Goal: Transaction & Acquisition: Purchase product/service

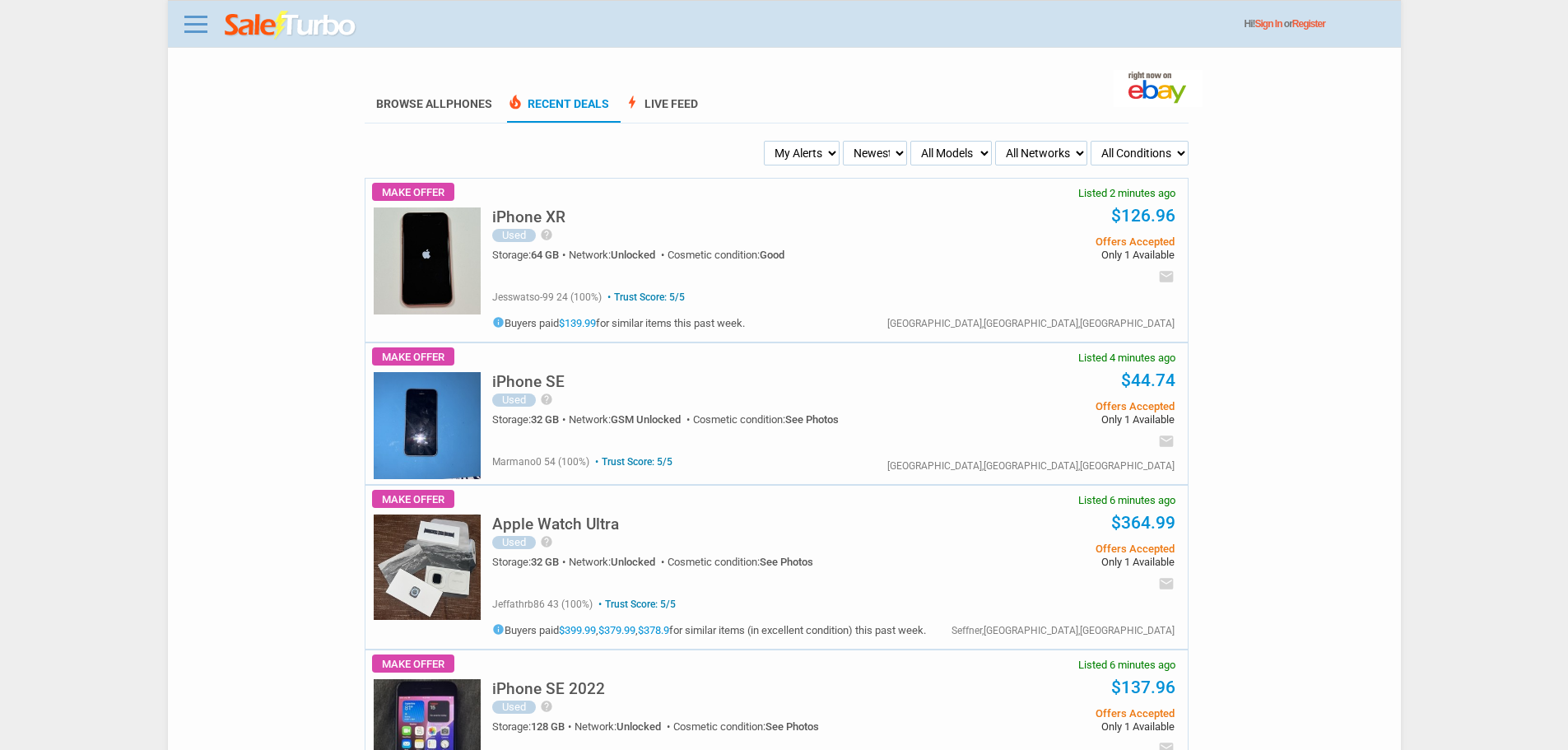
click at [811, 147] on select "My Alerts All Deals BIN Only w/ Offers Only" at bounding box center [802, 154] width 76 height 25
click at [765, 141] on select "My Alerts All Deals BIN Only w/ Offers Only" at bounding box center [802, 154] width 76 height 25
drag, startPoint x: 787, startPoint y: 150, endPoint x: 783, endPoint y: 165, distance: 15.5
click at [787, 151] on select "My Alerts All Deals BIN Only w/ Offers Only" at bounding box center [802, 154] width 74 height 25
select select "flash_bin"
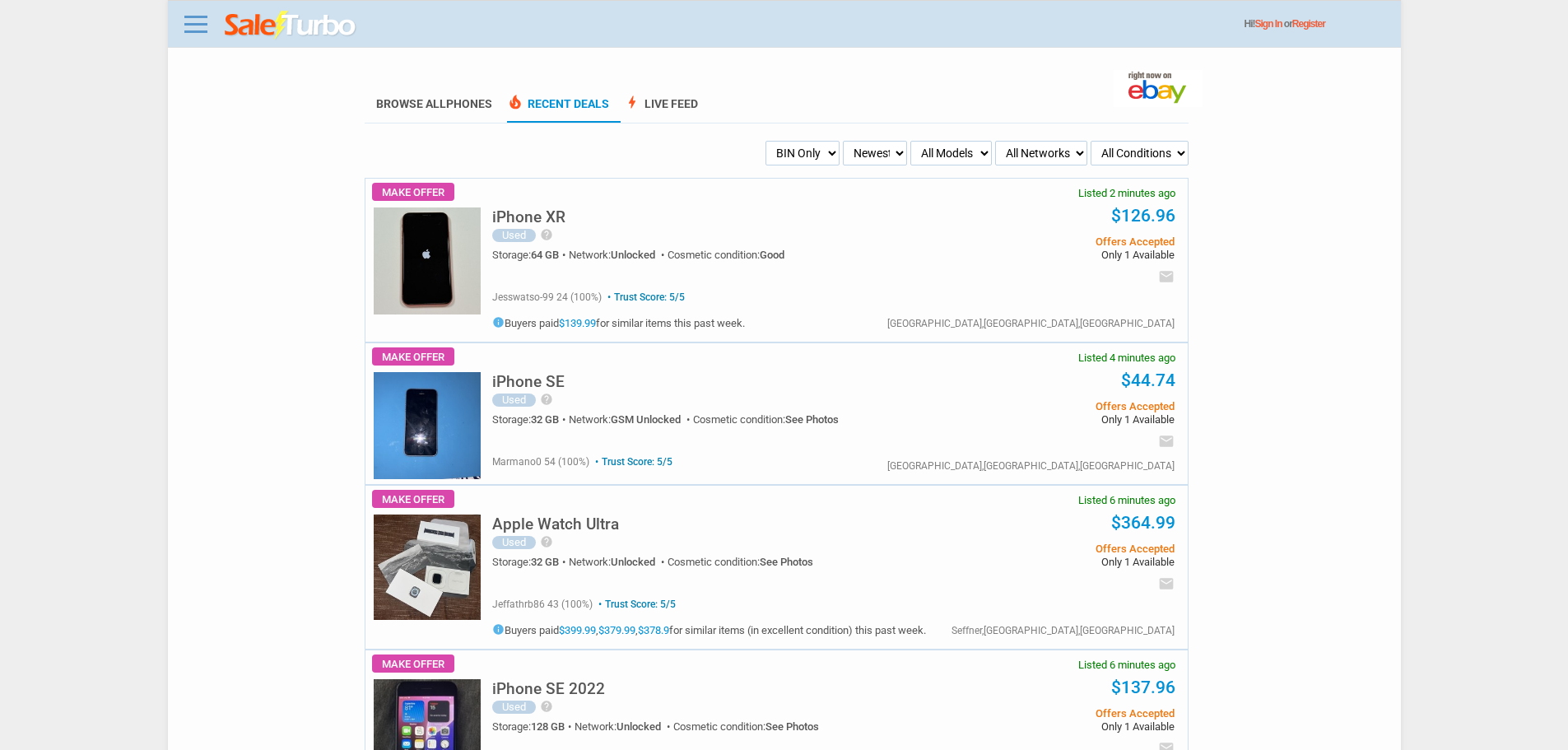
click at [766, 141] on select "My Alerts All Deals BIN Only w/ Offers Only" at bounding box center [802, 154] width 74 height 25
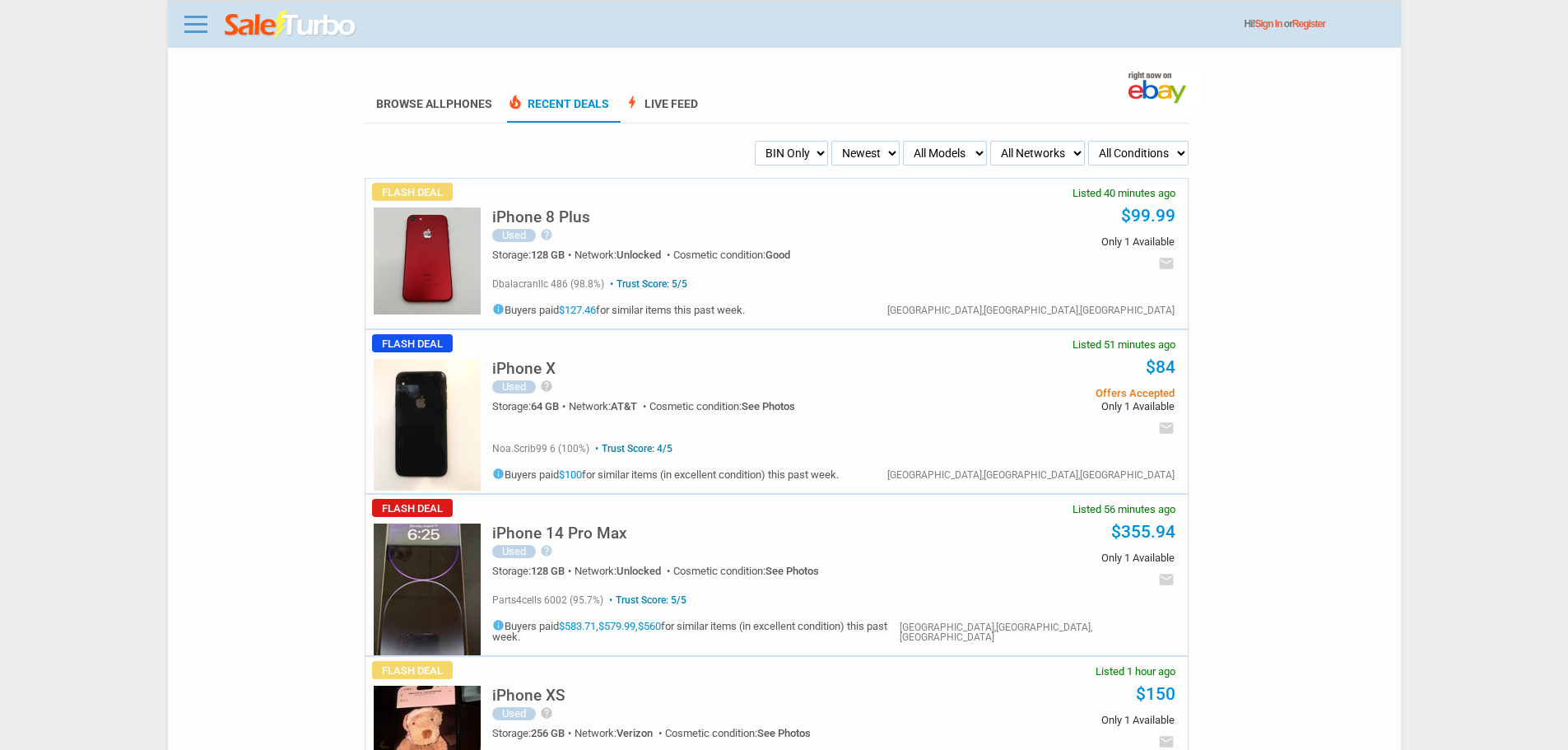
click at [985, 147] on select "All Models Apple Watch Ultra 2 Apple Watch Ultra iPhone 16 Pro Max iPhone 16 Pr…" at bounding box center [944, 154] width 84 height 25
click at [947, 146] on select "All Models Apple Watch Ultra 2 Apple Watch Ultra iPhone 16 Pro Max iPhone 16 Pr…" at bounding box center [944, 154] width 84 height 25
select select "iPhone 16 Pro Max"
click at [903, 141] on select "All Models Apple Watch Ultra 2 Apple Watch Ultra iPhone 16 Pro Max iPhone 16 Pr…" at bounding box center [944, 154] width 84 height 25
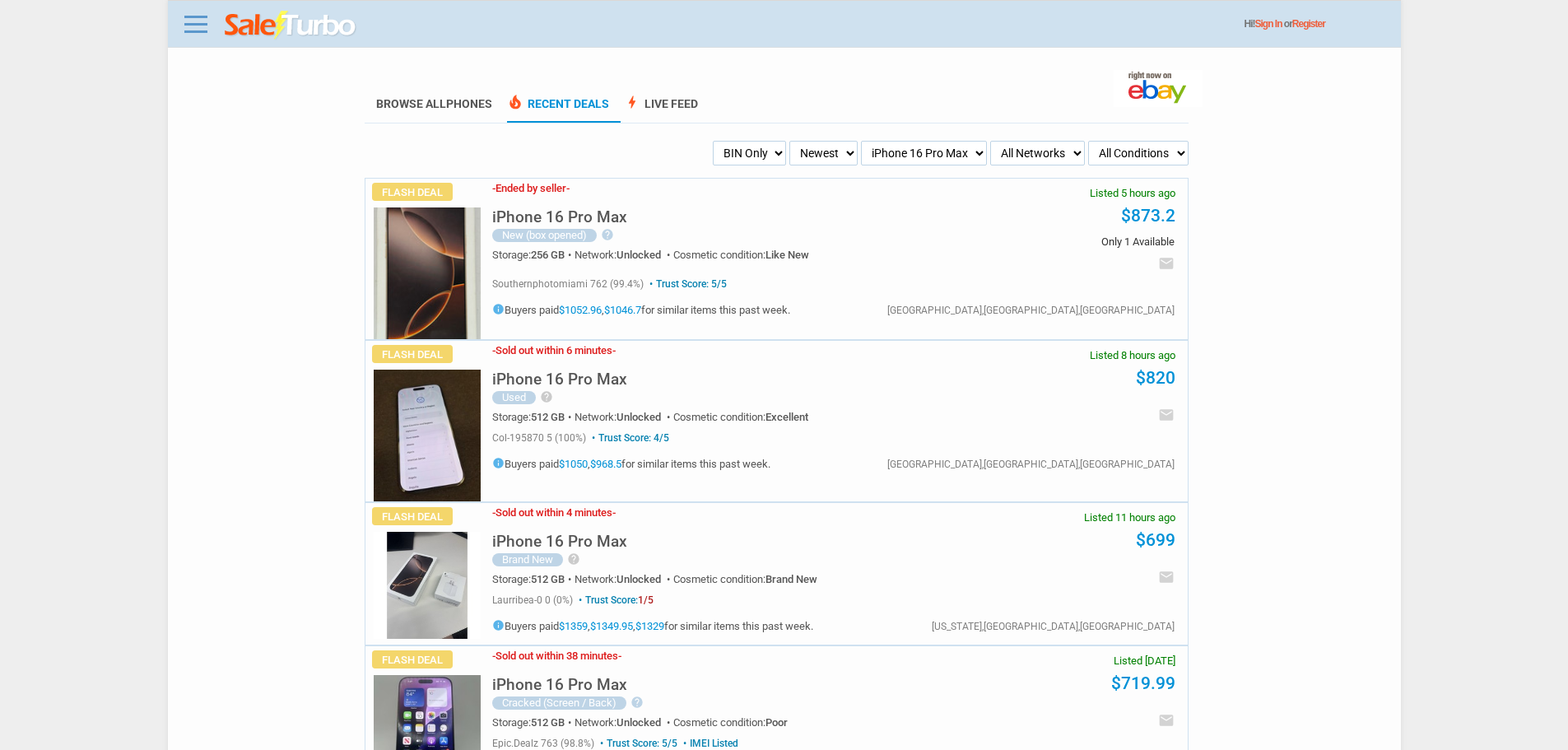
click at [769, 146] on select "My Alerts All Deals BIN Only w/ Offers Only" at bounding box center [749, 154] width 73 height 25
select select "sent"
click at [712, 141] on select "My Alerts All Deals BIN Only w/ Offers Only" at bounding box center [749, 154] width 73 height 25
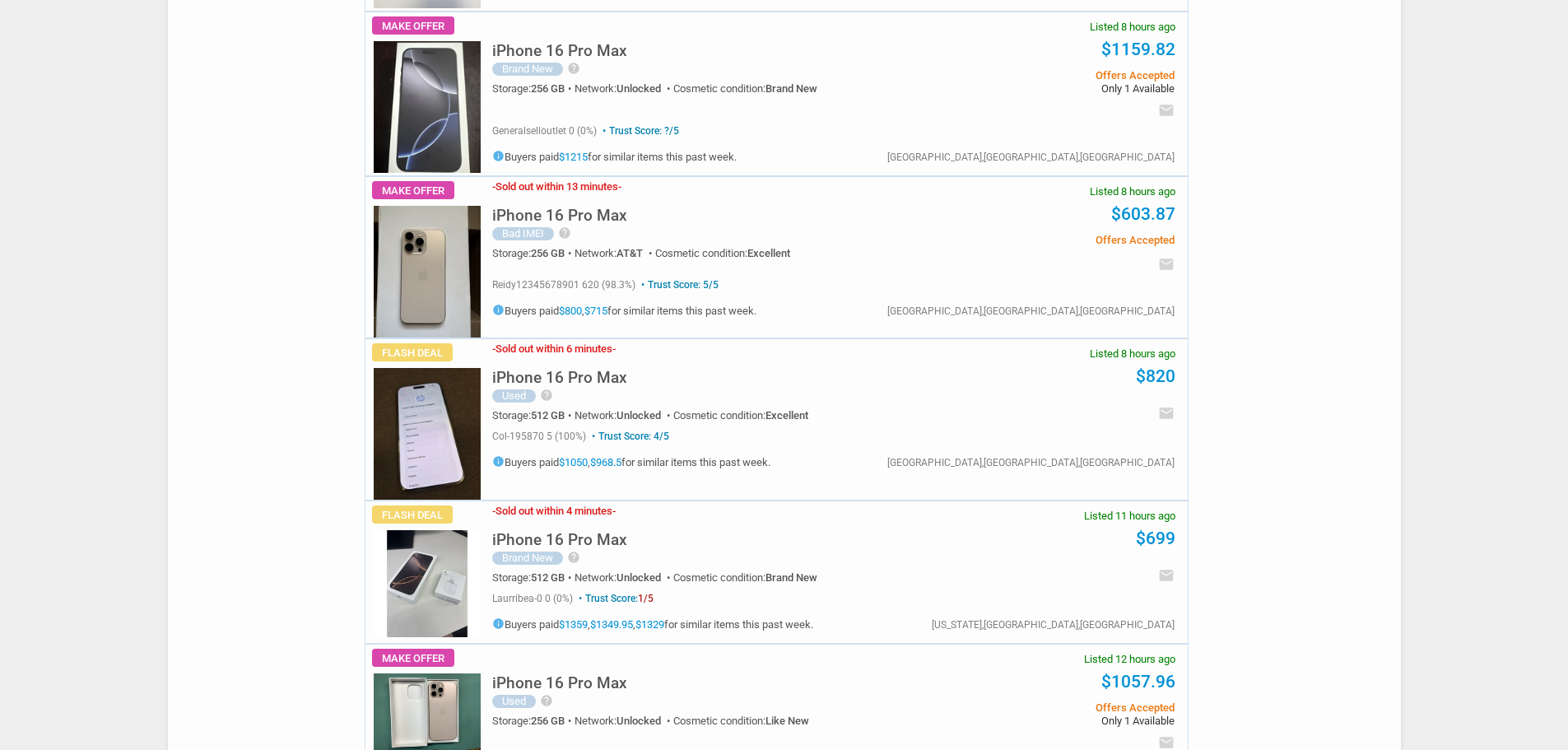
scroll to position [988, 0]
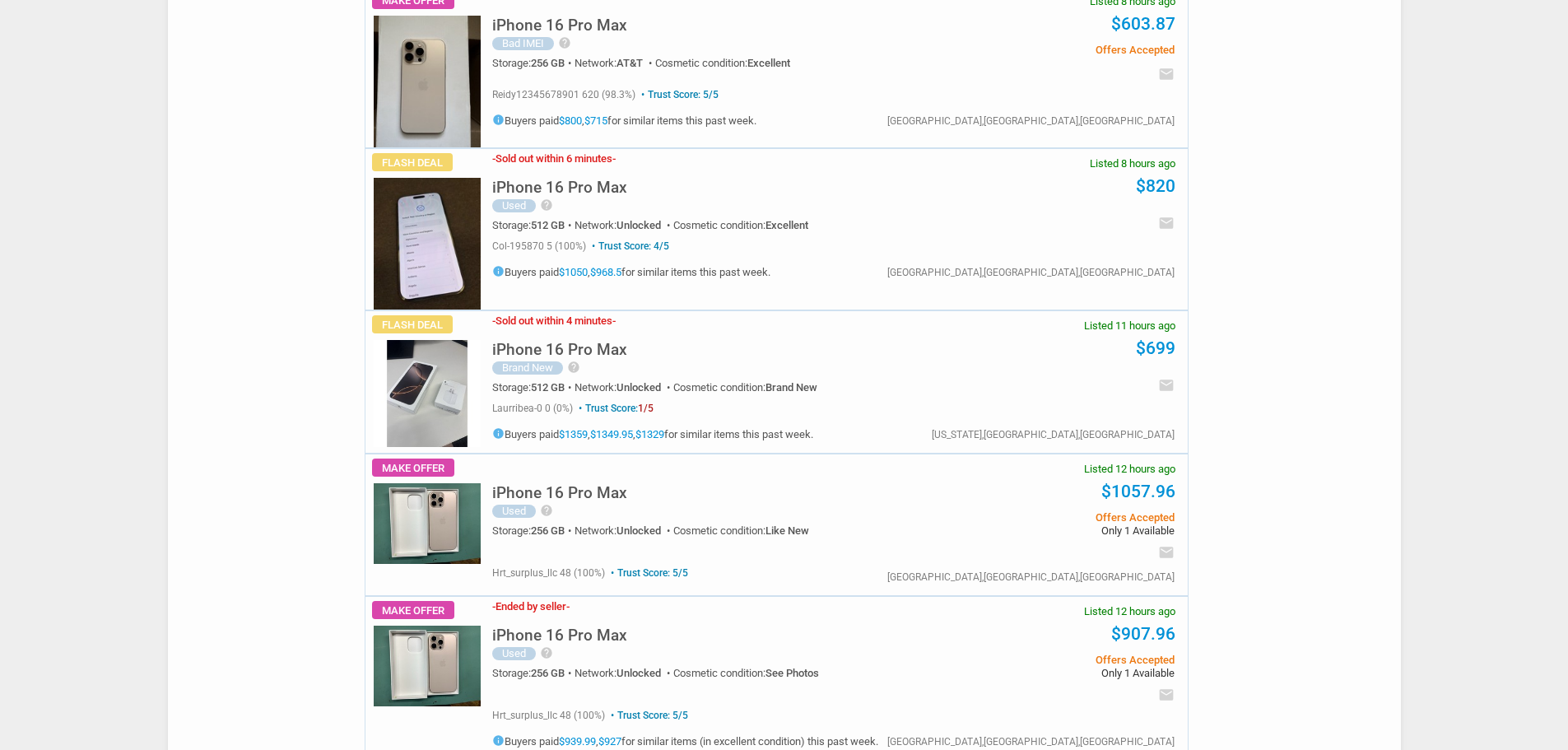
click at [459, 446] on img at bounding box center [426, 393] width 107 height 107
